Goal: Information Seeking & Learning: Learn about a topic

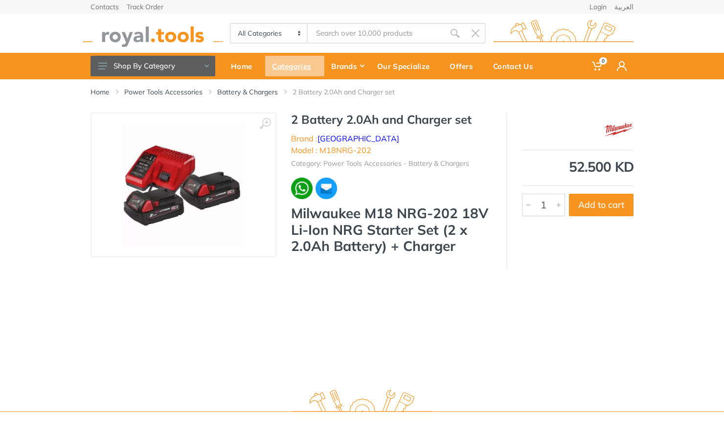
click at [283, 68] on div "Categories" at bounding box center [294, 66] width 59 height 21
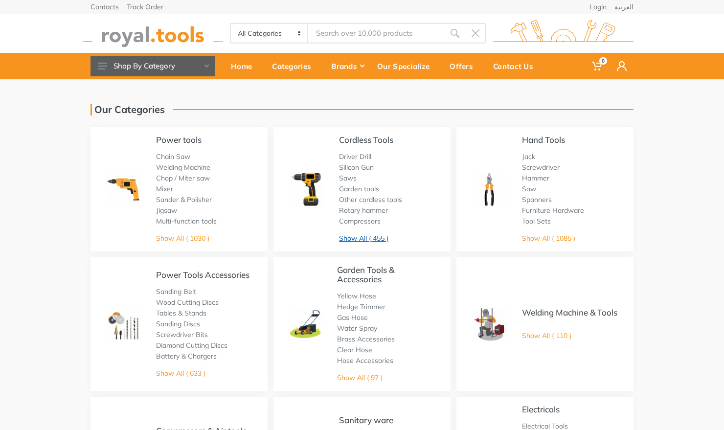
click at [349, 239] on link "Show All ( 455 )" at bounding box center [363, 238] width 49 height 9
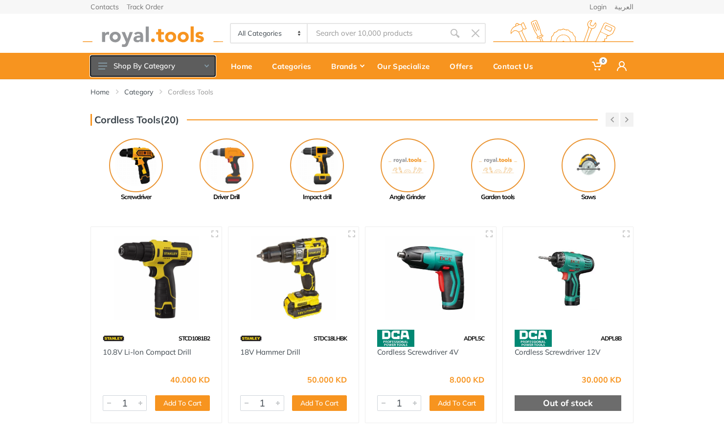
click at [177, 68] on button "Shop By Category" at bounding box center [152, 66] width 125 height 21
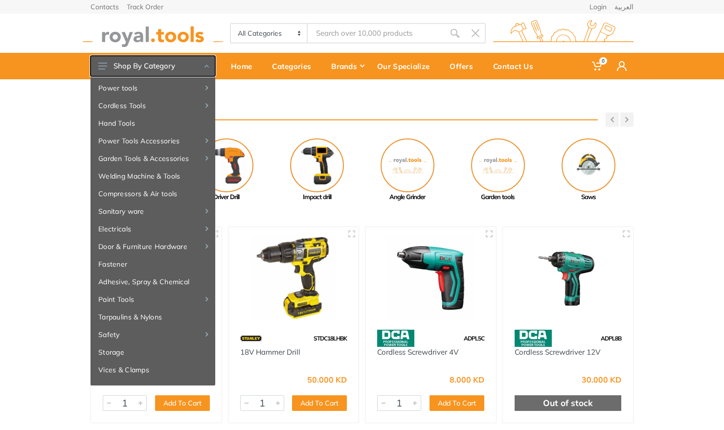
click at [177, 68] on button "Shop By Category" at bounding box center [152, 66] width 125 height 21
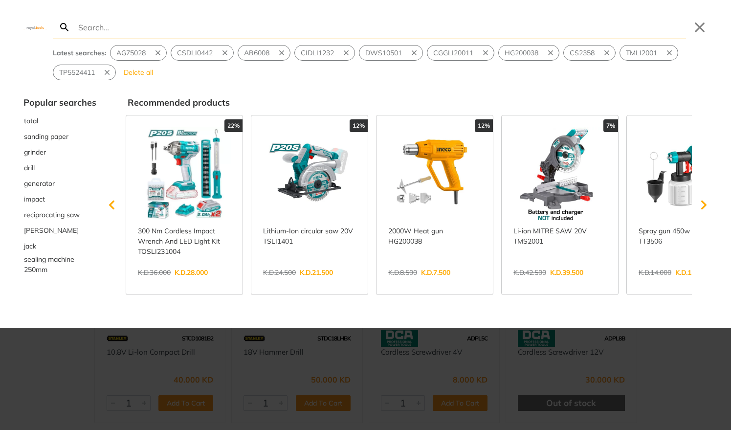
click at [280, 29] on input "Search" at bounding box center [381, 27] width 610 height 23
click at [707, 27] on button "Close" at bounding box center [700, 28] width 16 height 16
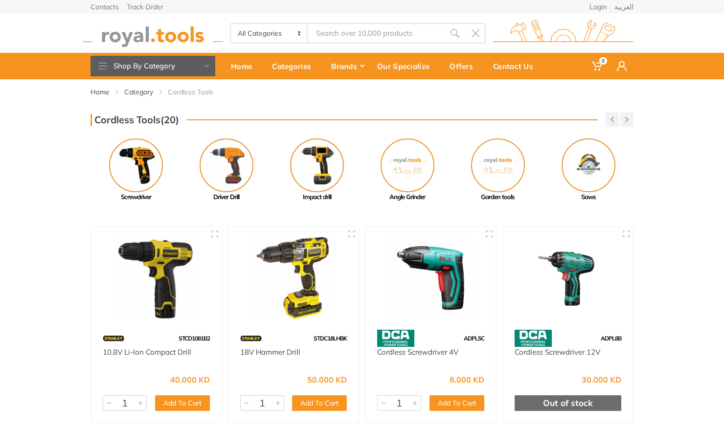
select select "26"
click option "Cordless Tools" at bounding box center [0, 0] width 0 height 0
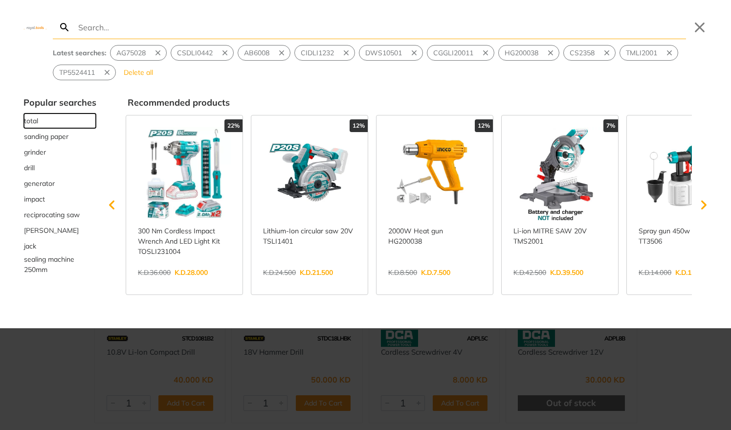
click at [47, 119] on button "total" at bounding box center [59, 121] width 73 height 16
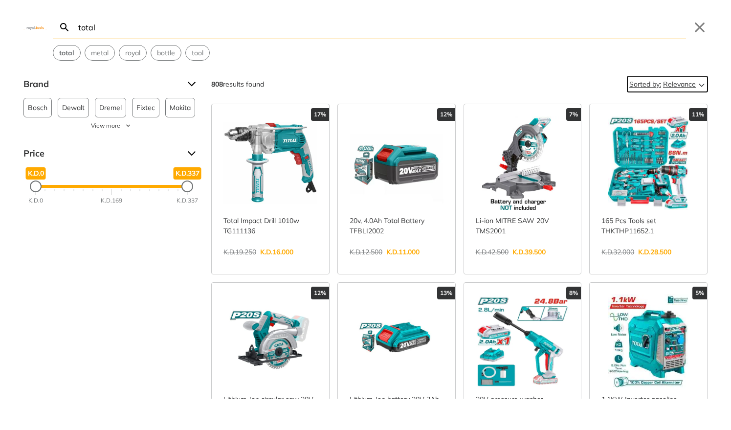
click at [670, 86] on span "Relevance" at bounding box center [679, 84] width 33 height 16
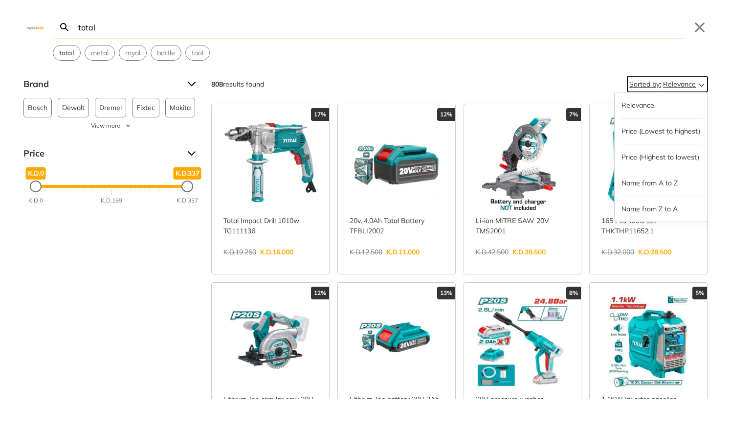
click at [670, 86] on span "Relevance" at bounding box center [679, 84] width 33 height 16
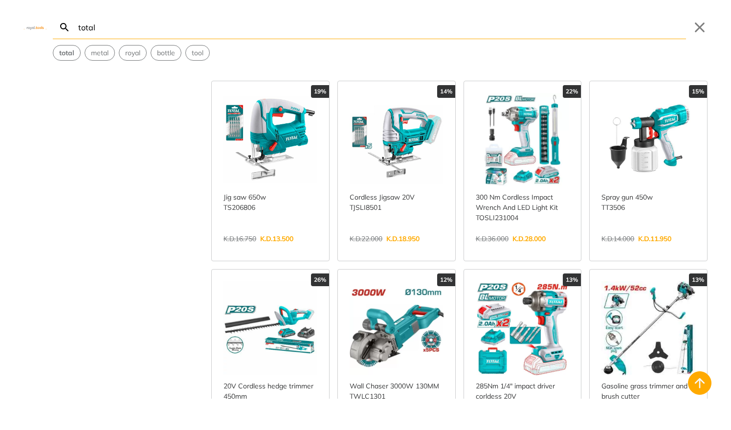
scroll to position [575, 0]
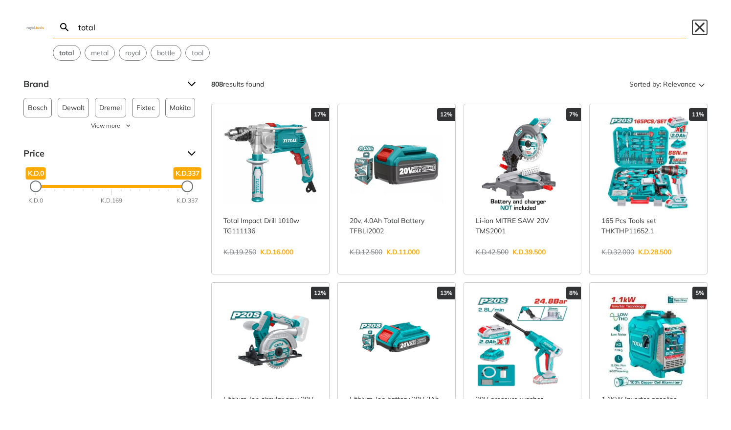
click at [703, 24] on button "Close" at bounding box center [700, 28] width 16 height 16
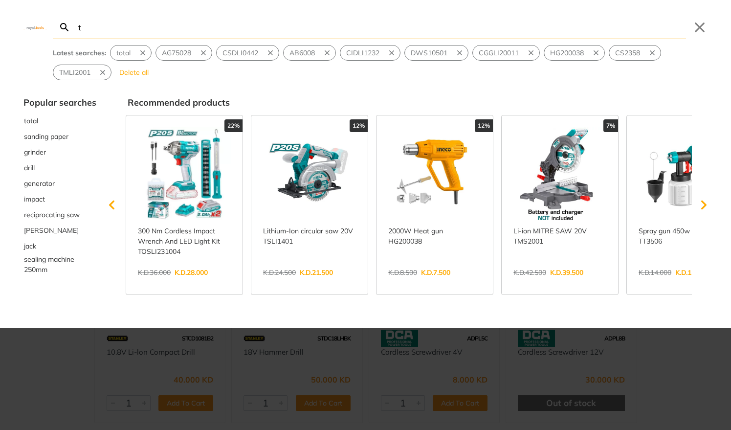
type input "to"
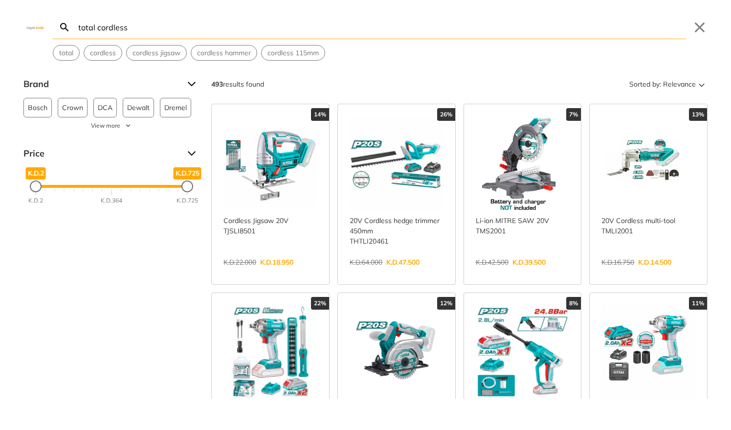
type input "total cordless"
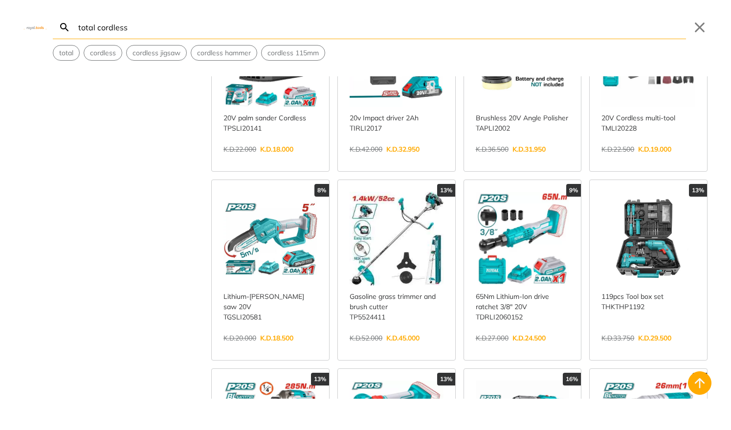
scroll to position [483, 0]
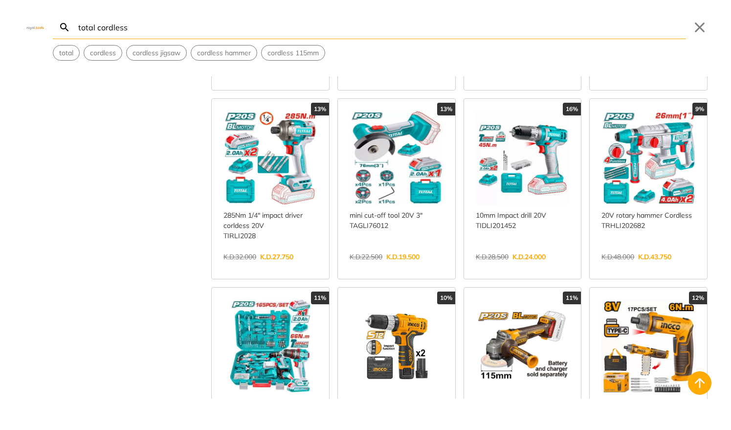
scroll to position [852, 0]
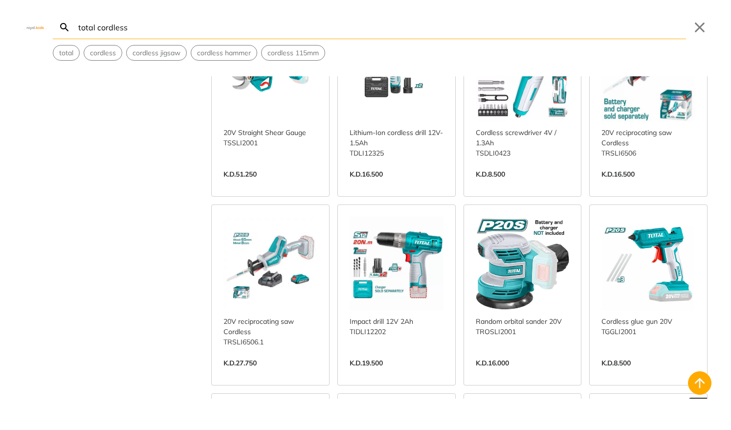
scroll to position [2485, 0]
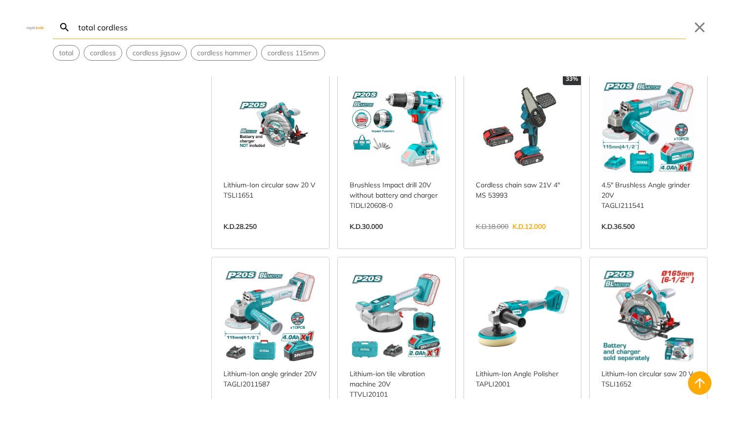
scroll to position [3111, 0]
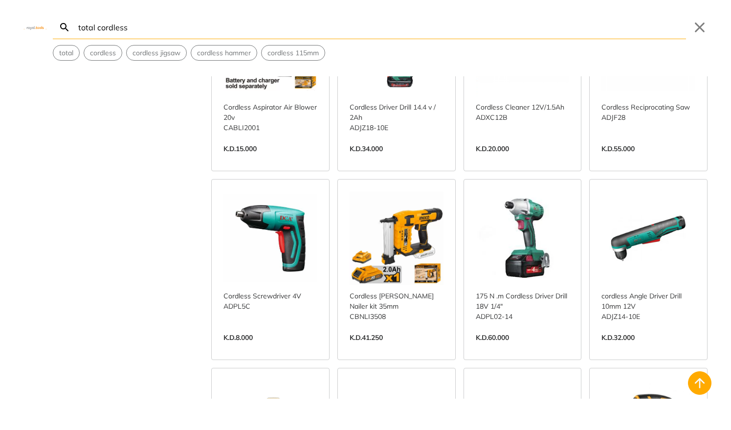
scroll to position [4303, 0]
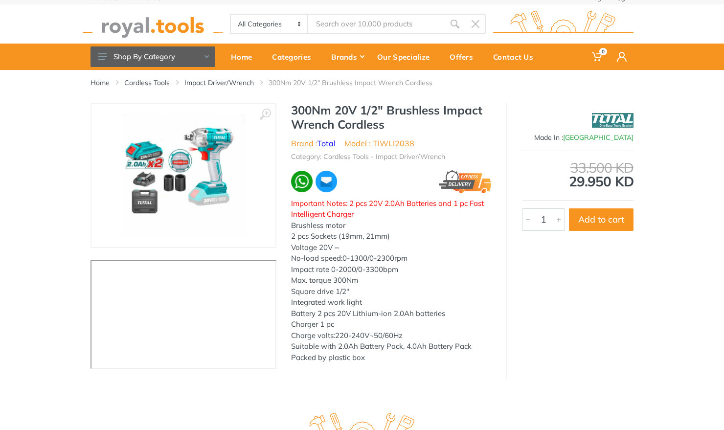
scroll to position [125, 0]
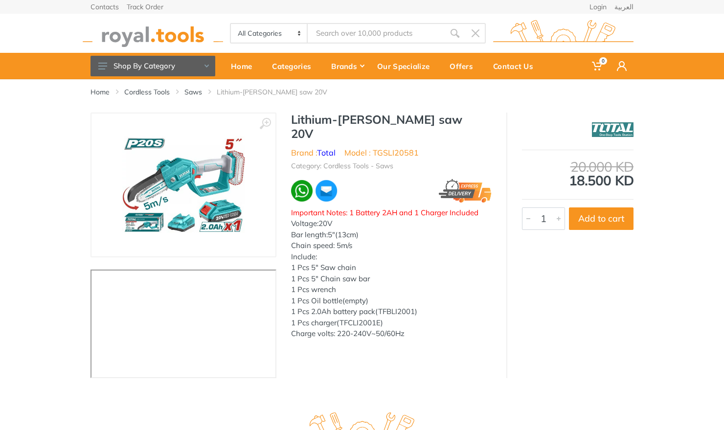
click at [21, 113] on div "‹ ›" at bounding box center [362, 245] width 724 height 266
